Goal: Navigation & Orientation: Find specific page/section

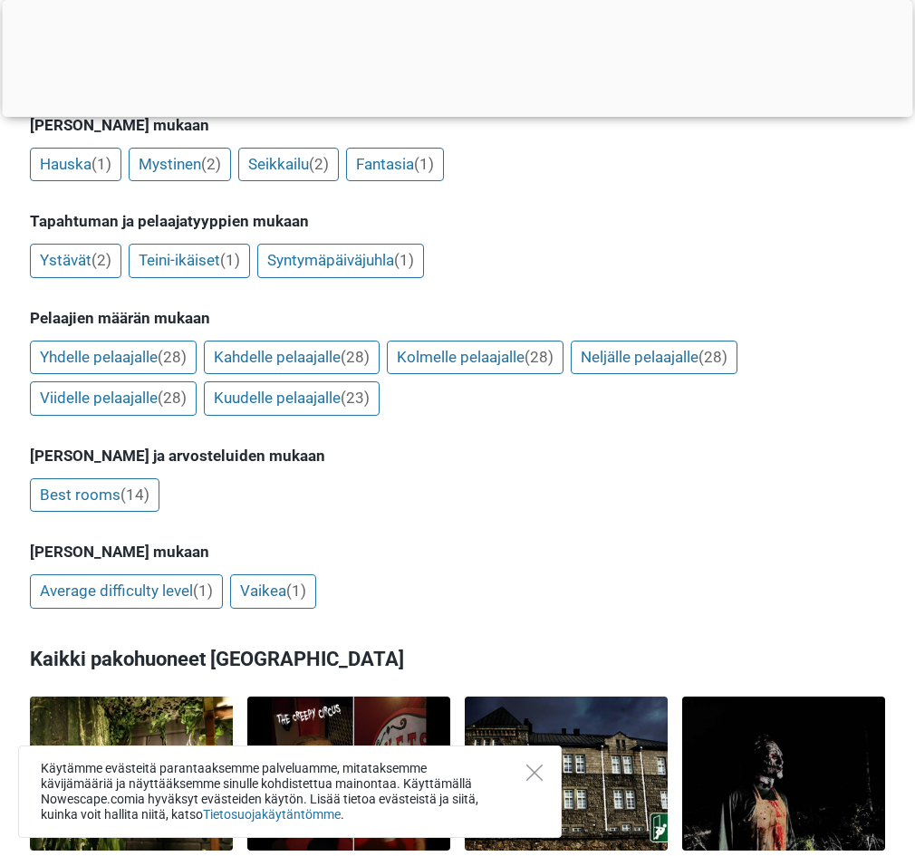
scroll to position [453, 0]
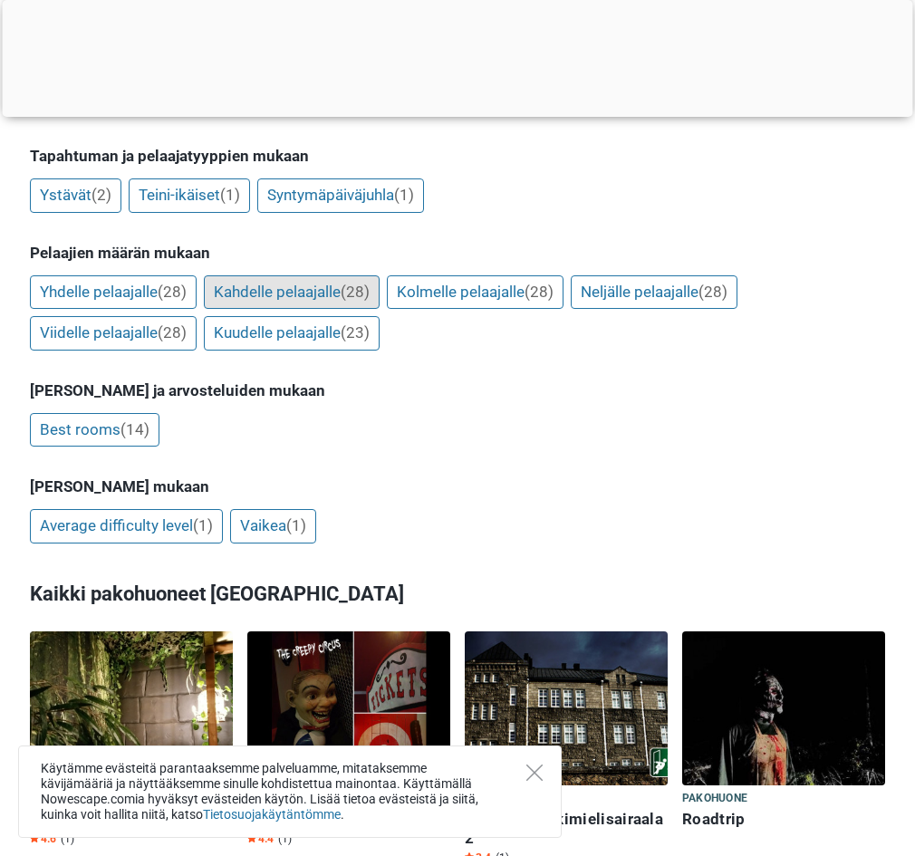
click at [326, 276] on link "Kahdelle pelaajalle (28)" at bounding box center [292, 293] width 176 height 34
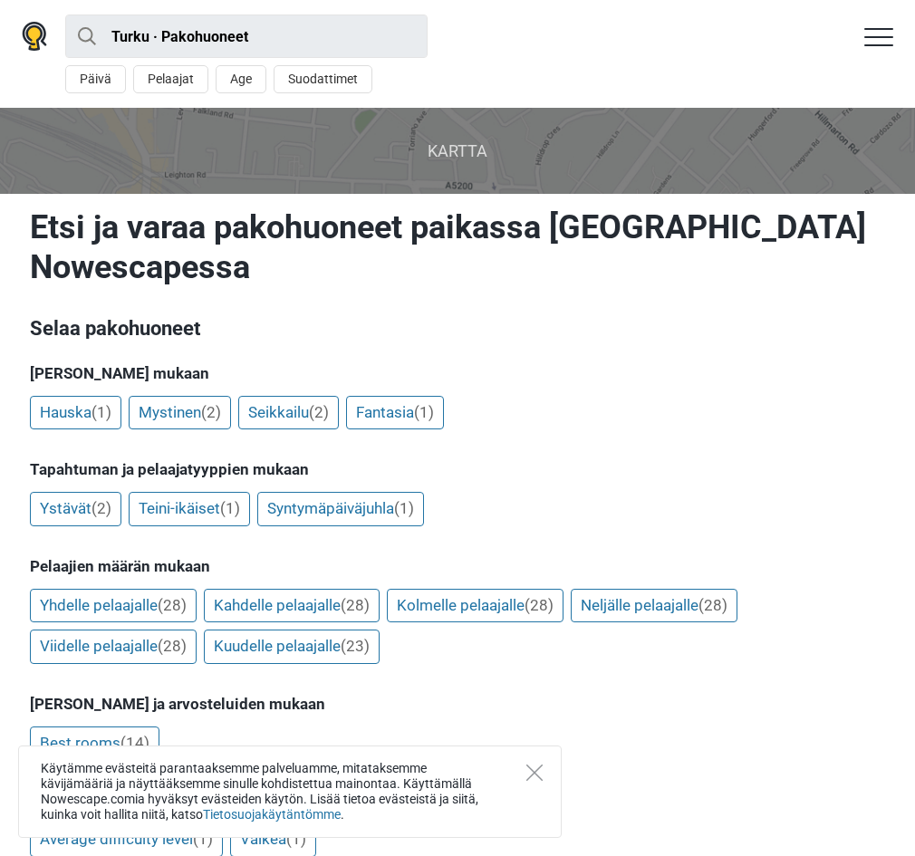
scroll to position [453, 0]
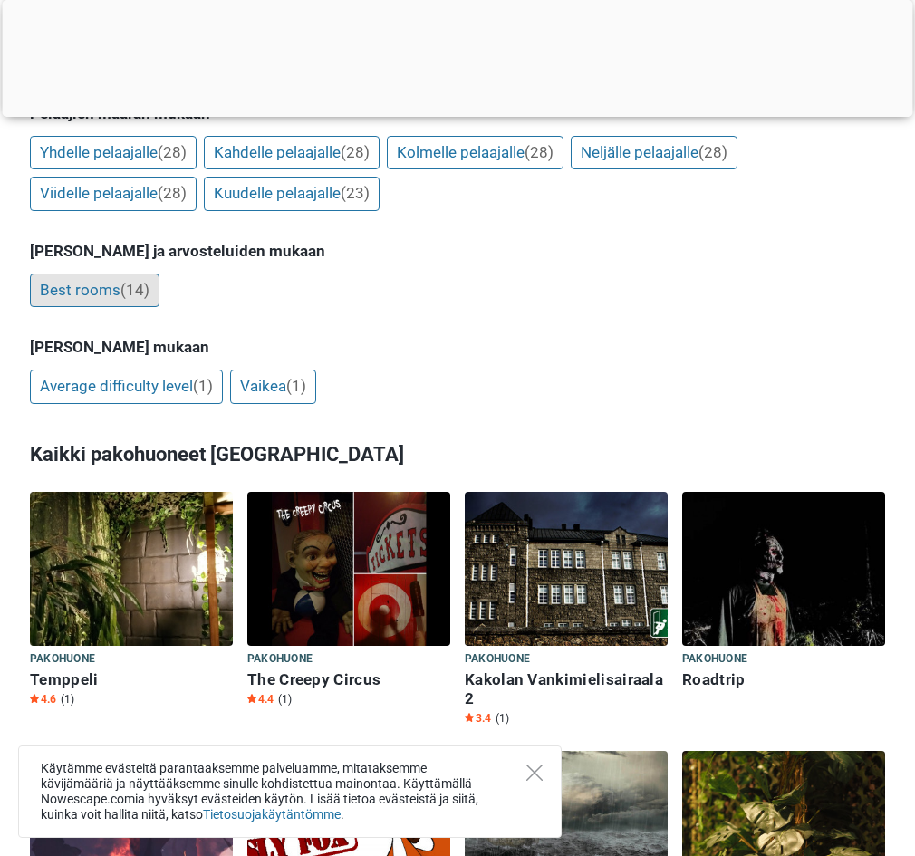
click at [71, 274] on link "Best rooms (14)" at bounding box center [95, 291] width 130 height 34
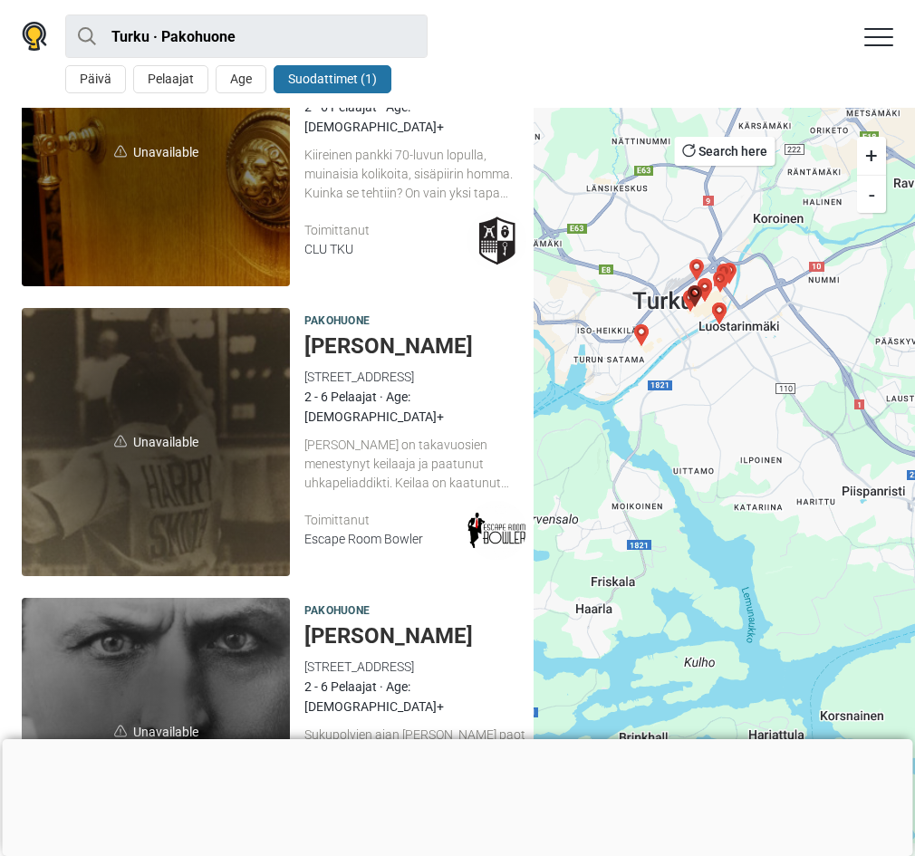
scroll to position [4297, 0]
